Goal: Transaction & Acquisition: Purchase product/service

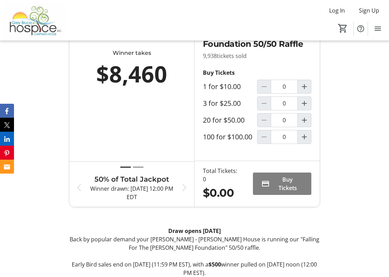
scroll to position [351, 0]
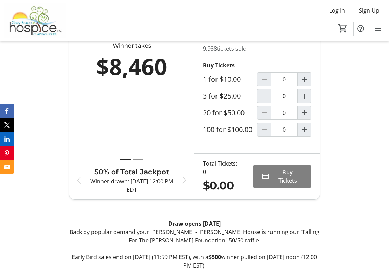
click at [308, 84] on mat-icon "Increment by one" at bounding box center [304, 79] width 8 height 8
type input "1"
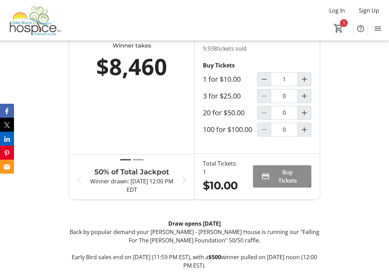
click at [280, 180] on span "Buy Tickets" at bounding box center [287, 176] width 30 height 17
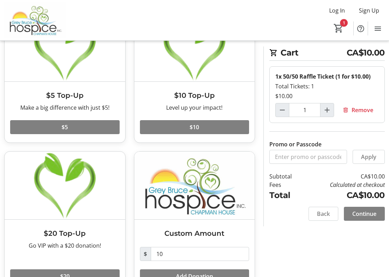
scroll to position [88, 0]
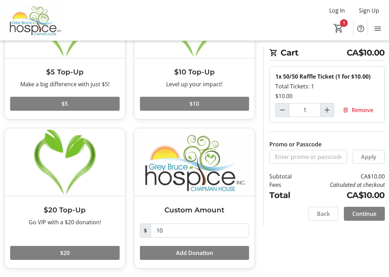
click at [370, 215] on span "Continue" at bounding box center [364, 214] width 24 height 8
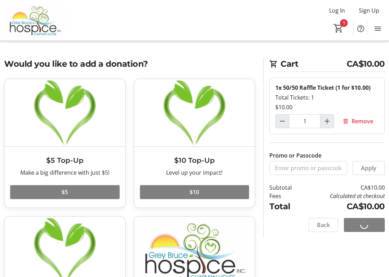
select select "CA"
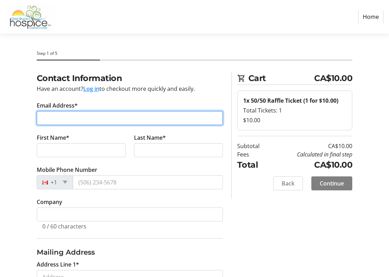
click at [97, 116] on input "Email Address*" at bounding box center [130, 118] width 186 height 14
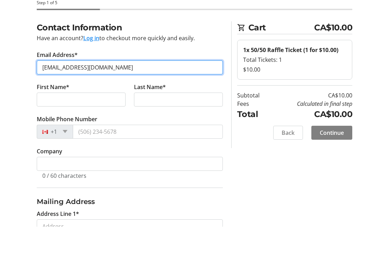
type input "[EMAIL_ADDRESS][DOMAIN_NAME]"
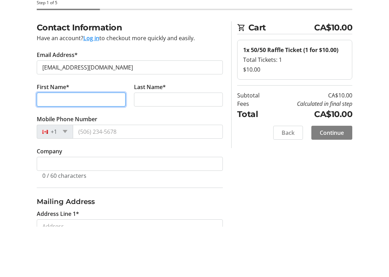
click at [101, 143] on input "First Name*" at bounding box center [81, 150] width 89 height 14
type input "[PERSON_NAME]"
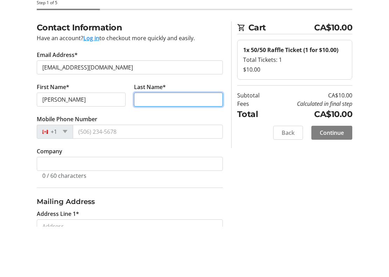
click at [188, 143] on input "Last Name*" at bounding box center [178, 150] width 89 height 14
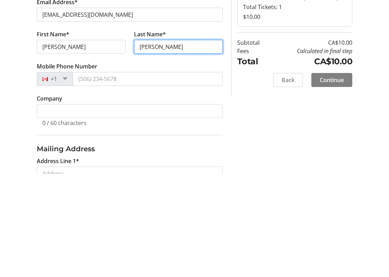
type input "[PERSON_NAME]"
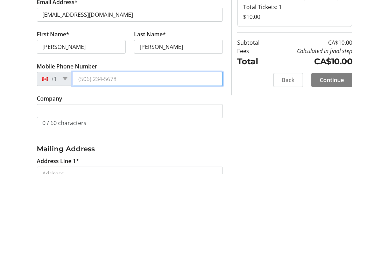
click at [175, 176] on input "Mobile Phone Number" at bounding box center [148, 183] width 150 height 14
type input "[PHONE_NUMBER]"
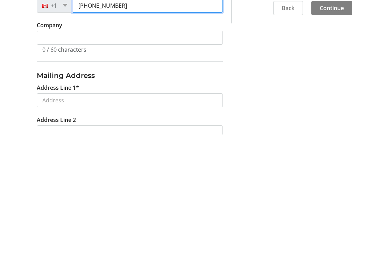
scroll to position [35, 0]
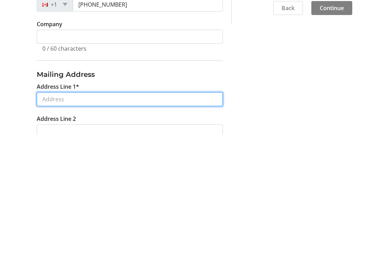
click at [185, 235] on input "Address Line 1*" at bounding box center [130, 242] width 186 height 14
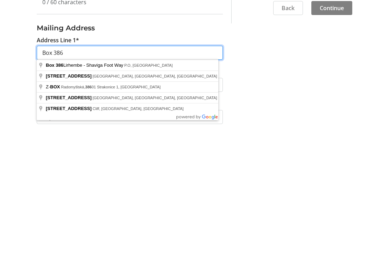
scroll to position [82, 0]
type input "Box 386"
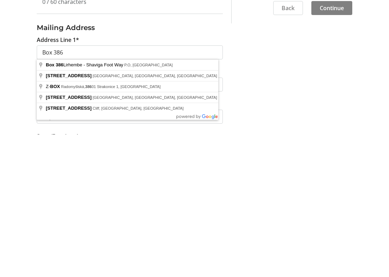
click at [293, 104] on div "Contact Information Have an account? Log in to checkout more quickly and easily…" at bounding box center [194, 223] width 389 height 467
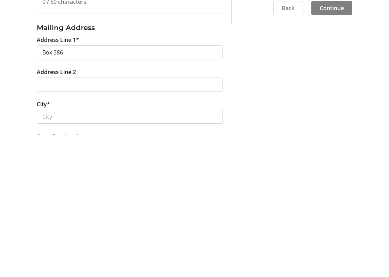
scroll to position [225, 0]
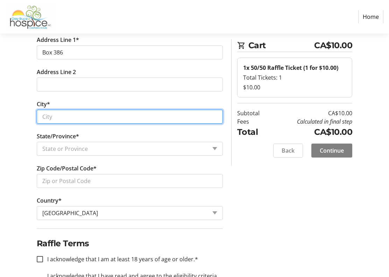
click at [95, 122] on input "City*" at bounding box center [130, 117] width 186 height 14
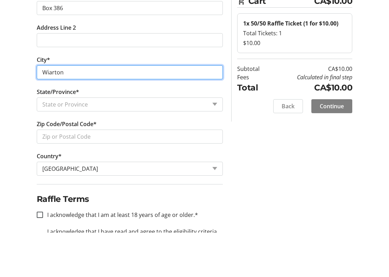
type input "Wiarton"
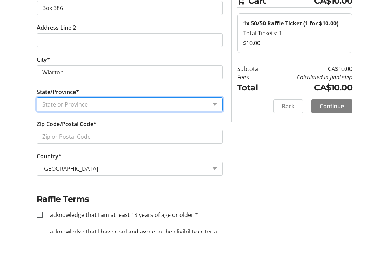
click at [203, 142] on select "State or Province State or Province [GEOGRAPHIC_DATA] [GEOGRAPHIC_DATA] [GEOGRA…" at bounding box center [130, 149] width 186 height 14
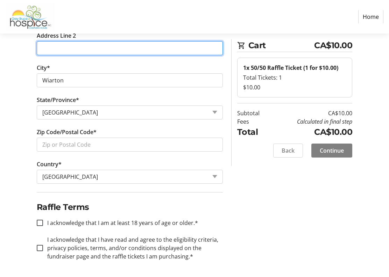
click at [142, 54] on input "Address Line 2" at bounding box center [130, 48] width 186 height 14
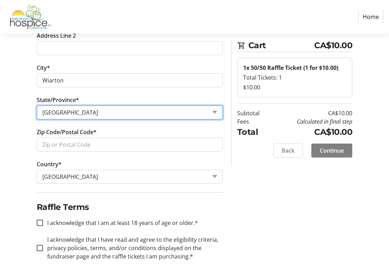
click at [108, 115] on select "State or Province State or Province [GEOGRAPHIC_DATA] [GEOGRAPHIC_DATA] [GEOGRA…" at bounding box center [130, 113] width 186 height 14
select select "ON"
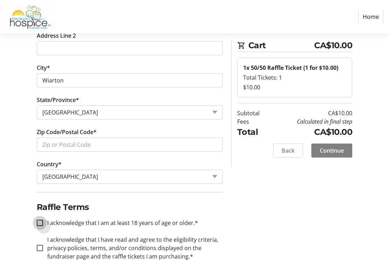
click at [42, 223] on input "I acknowledge that I am at least 18 years of age or older.*" at bounding box center [40, 223] width 6 height 6
checkbox input "true"
click at [42, 254] on div at bounding box center [39, 248] width 17 height 17
checkbox input "true"
click at [341, 152] on span "Continue" at bounding box center [332, 151] width 24 height 8
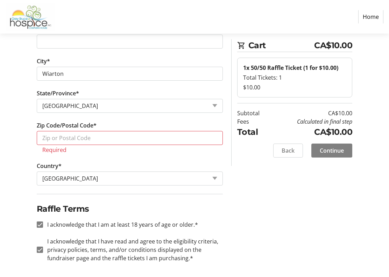
scroll to position [270, 0]
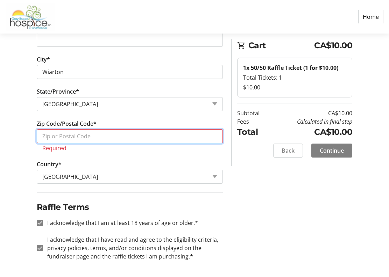
click at [139, 142] on input "Zip Code/Postal Code*" at bounding box center [130, 136] width 186 height 14
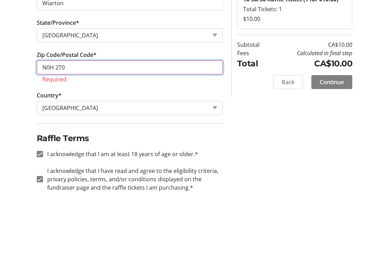
scroll to position [261, 0]
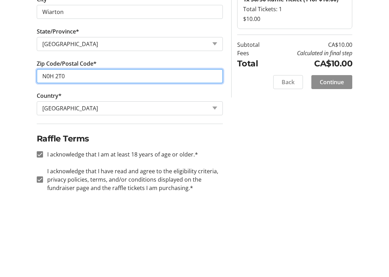
type input "N0H 2T0"
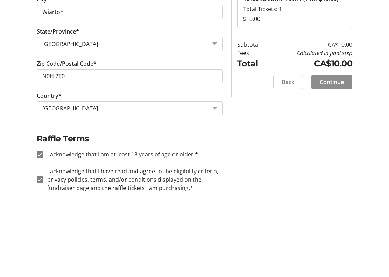
click at [337, 147] on span "Continue" at bounding box center [332, 151] width 24 height 8
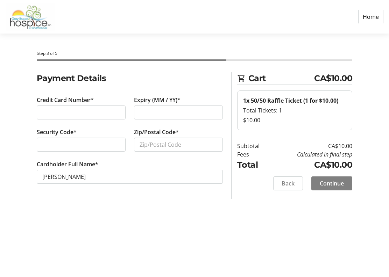
click at [199, 118] on div at bounding box center [178, 113] width 89 height 14
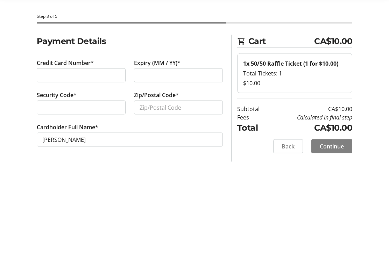
click at [105, 138] on div at bounding box center [81, 145] width 89 height 14
click at [194, 138] on input "Zip/Postal Code*" at bounding box center [178, 145] width 89 height 14
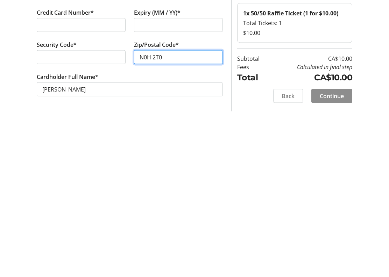
type input "N0H 2T0"
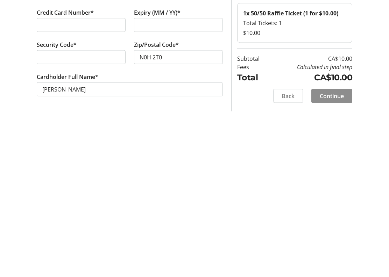
click at [333, 179] on span "Continue" at bounding box center [332, 183] width 24 height 8
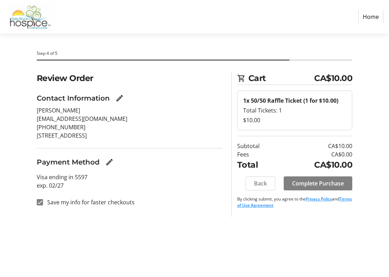
click at [323, 184] on span "Complete Purchase" at bounding box center [318, 183] width 52 height 8
